Goal: Transaction & Acquisition: Book appointment/travel/reservation

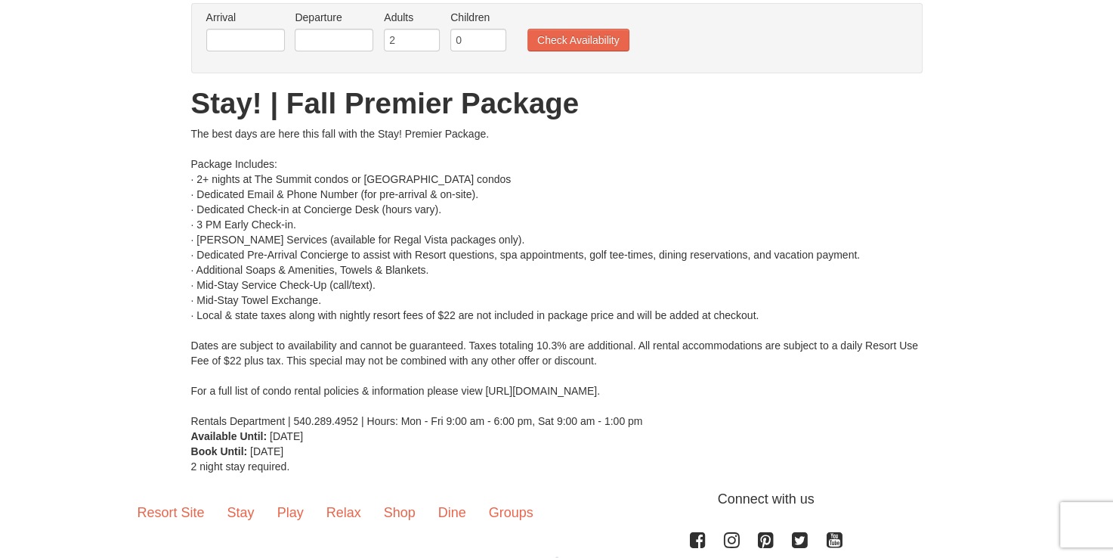
scroll to position [100, 0]
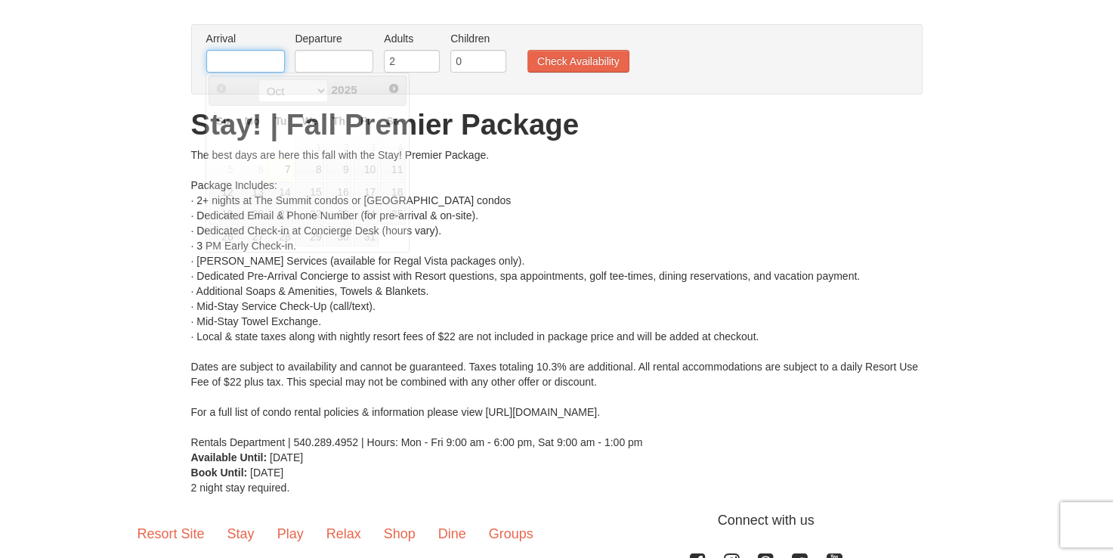
click at [260, 56] on input "text" at bounding box center [245, 61] width 79 height 23
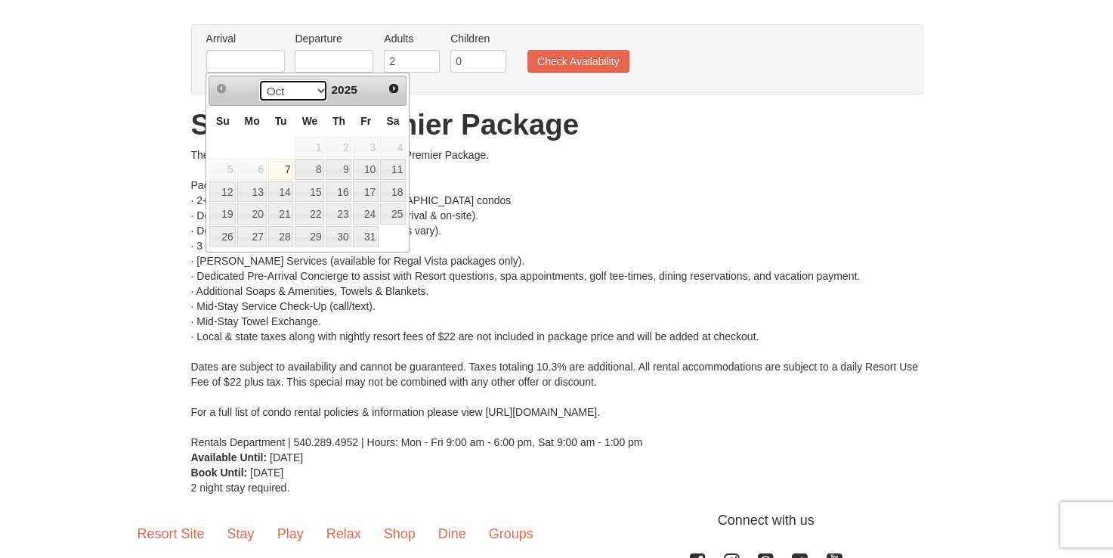
click at [317, 88] on select "Oct Nov Dec" at bounding box center [293, 90] width 70 height 23
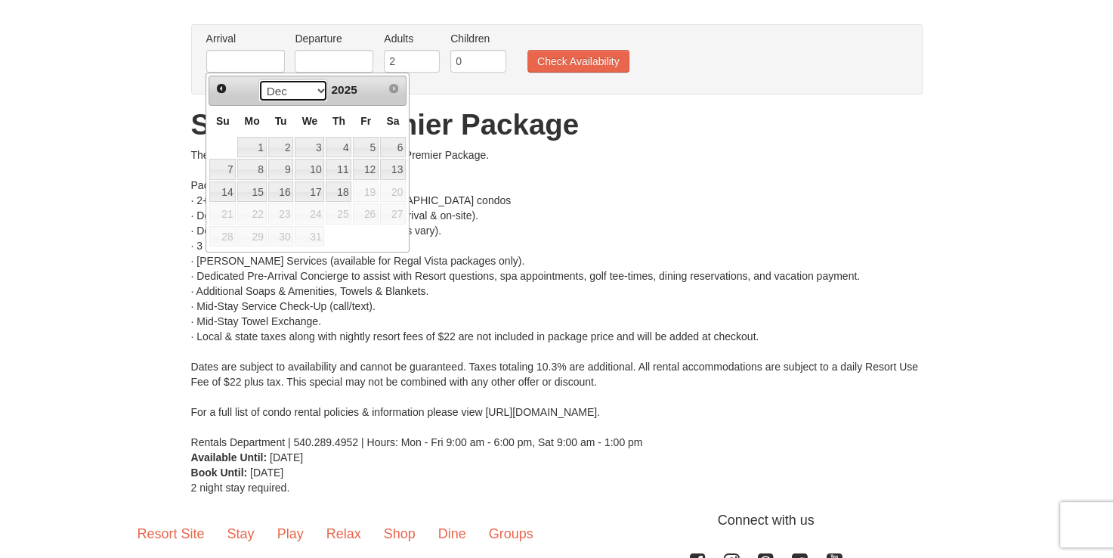
click at [287, 101] on select "Oct Nov Dec" at bounding box center [293, 90] width 70 height 23
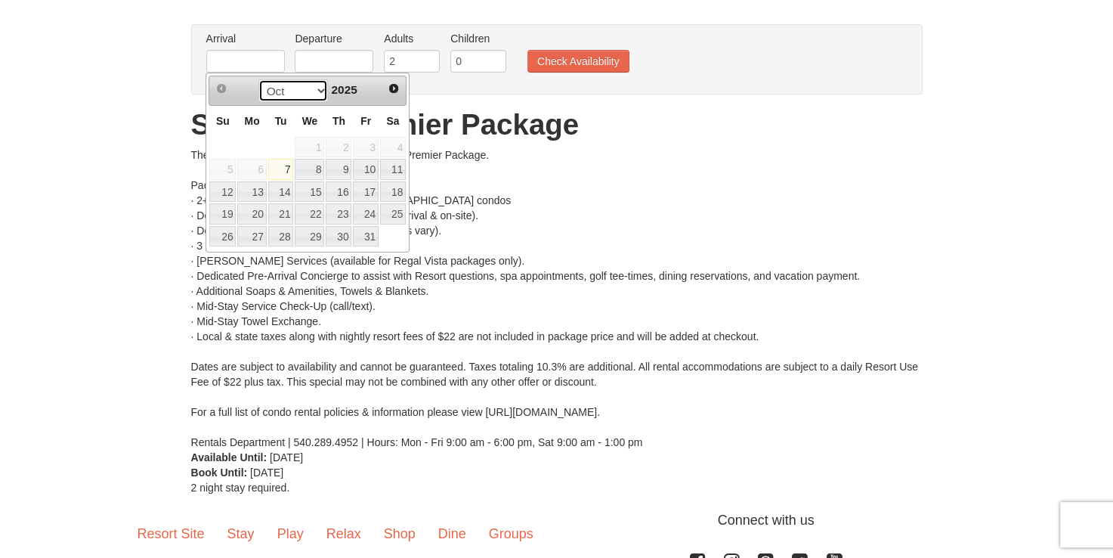
click at [310, 96] on select "Oct Nov Dec" at bounding box center [293, 90] width 70 height 23
click at [384, 142] on link "1" at bounding box center [393, 147] width 26 height 21
type input "[DATE]"
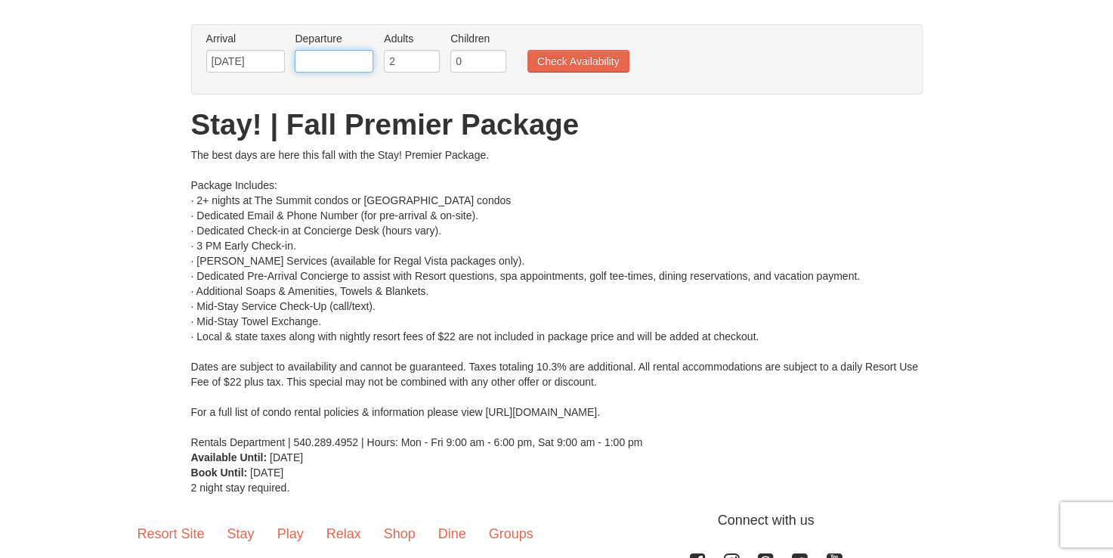
click at [336, 65] on input "text" at bounding box center [334, 61] width 79 height 23
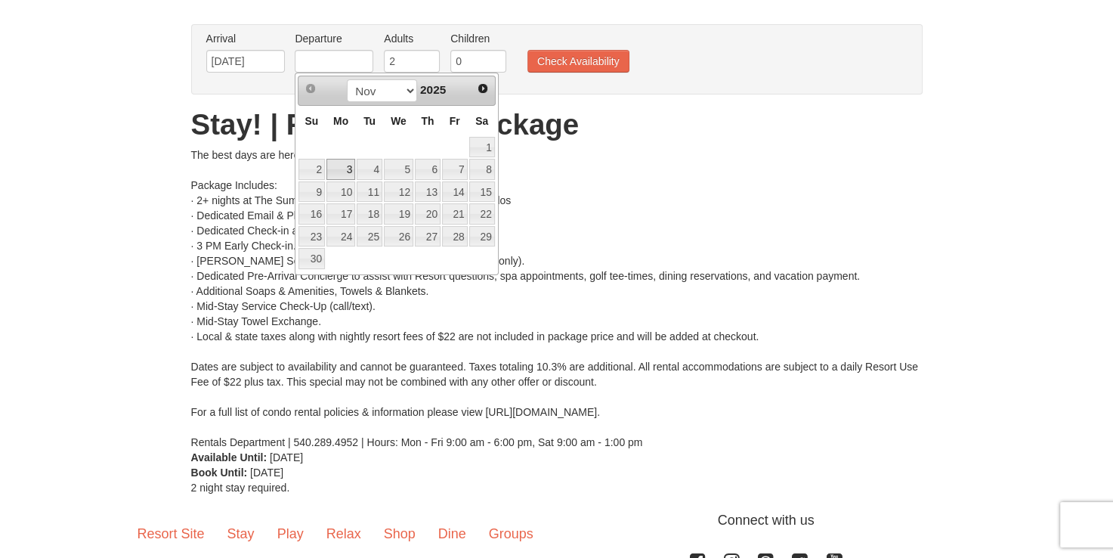
click at [342, 169] on link "3" at bounding box center [340, 169] width 29 height 21
type input "[DATE]"
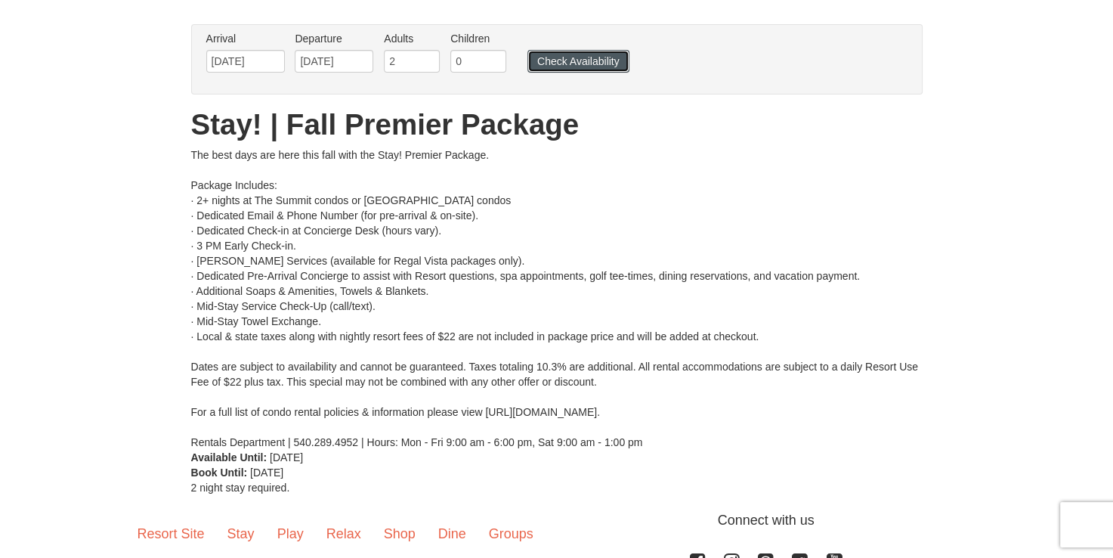
click at [537, 65] on button "Check Availability" at bounding box center [578, 61] width 102 height 23
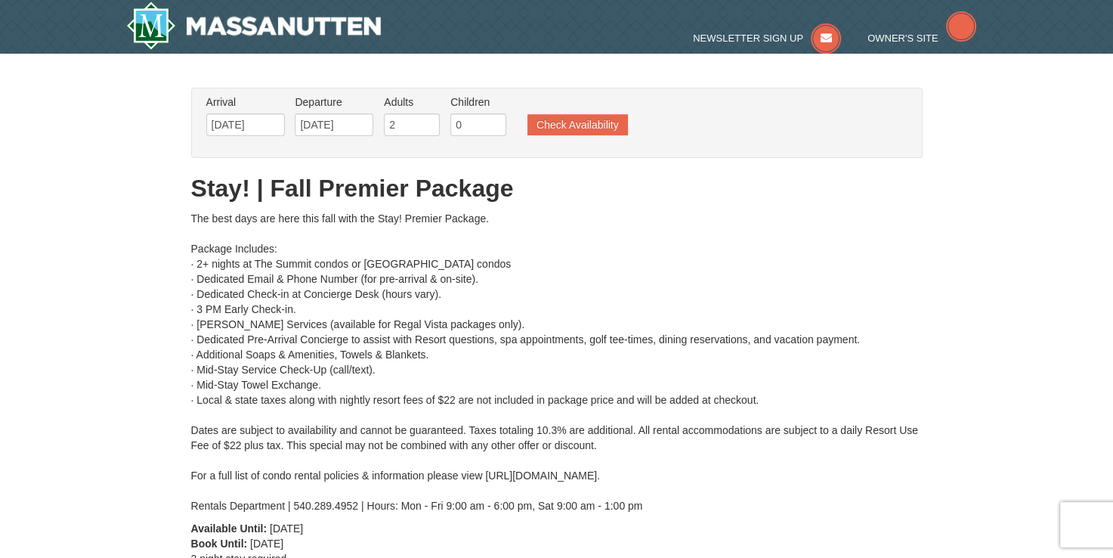
type input "[DATE]"
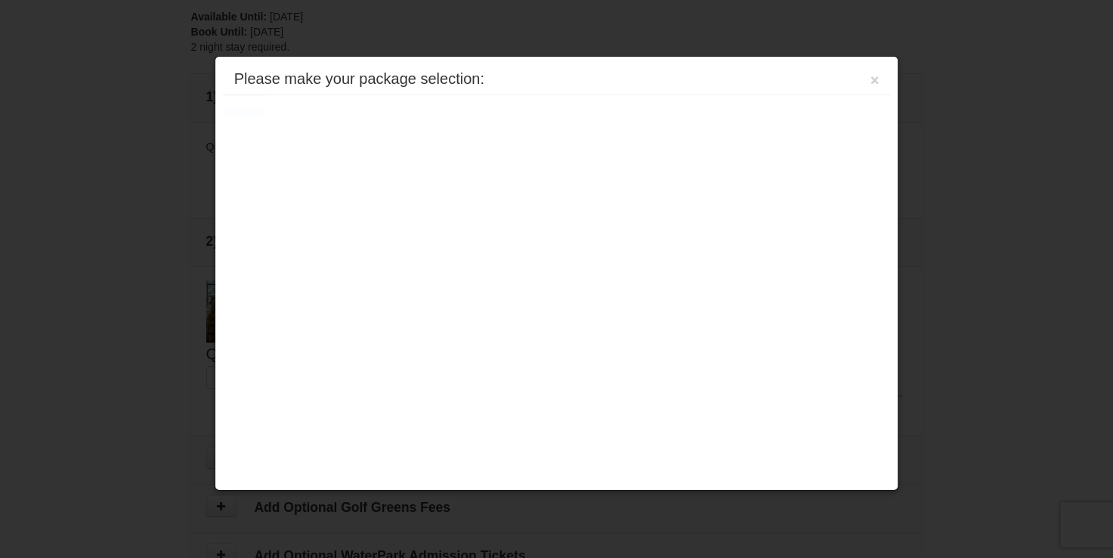
scroll to position [643, 0]
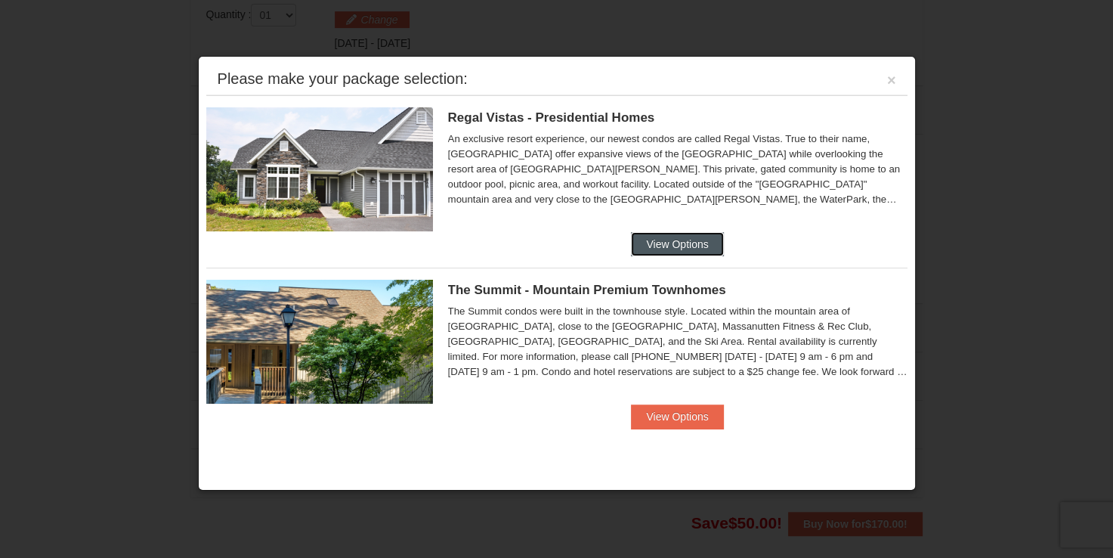
click at [674, 238] on button "View Options" at bounding box center [677, 244] width 92 height 24
